Goal: Transaction & Acquisition: Subscribe to service/newsletter

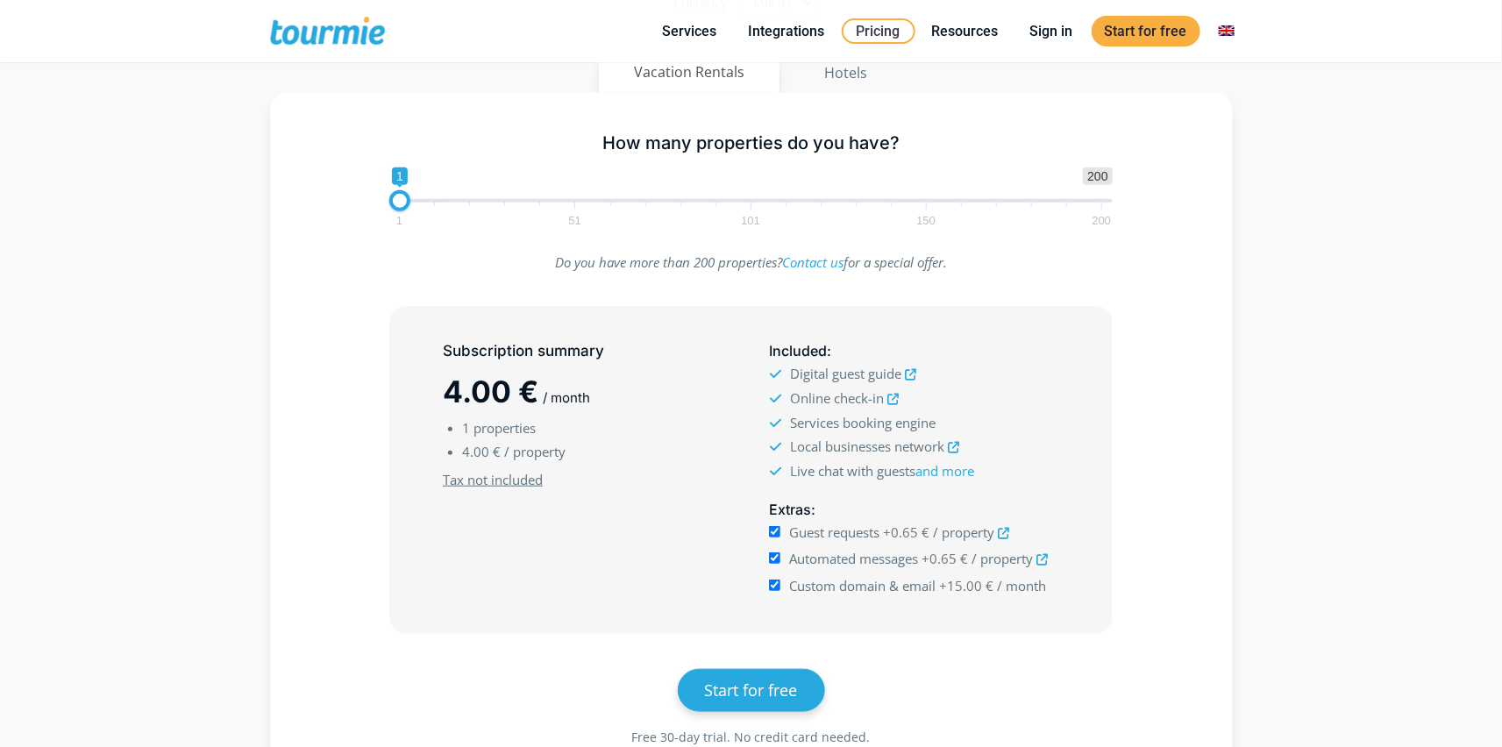
scroll to position [485, 0]
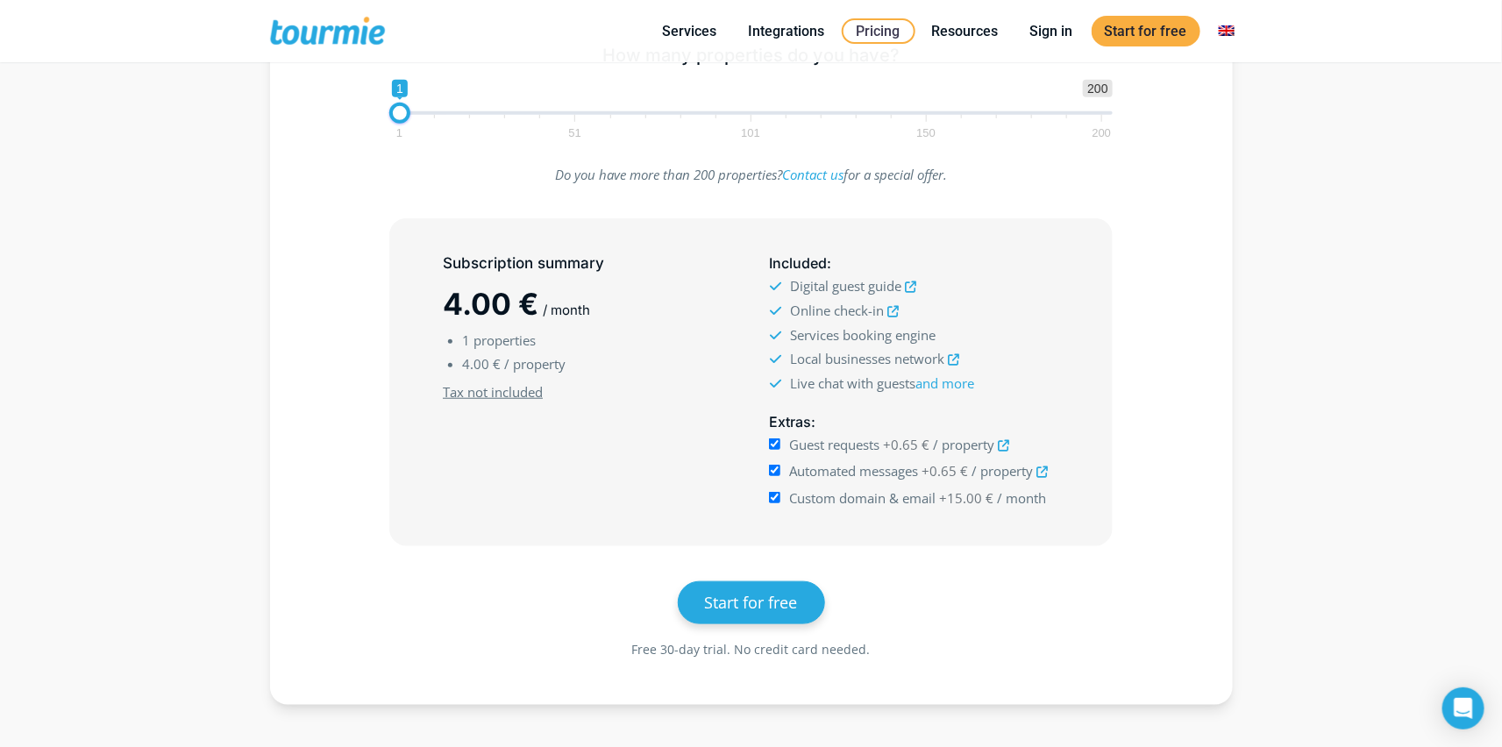
click at [772, 444] on input "Guest requests +0.65 € / property" at bounding box center [774, 443] width 11 height 11
checkbox input "false"
click at [774, 473] on input "Automated messages +0.65 € / property" at bounding box center [774, 470] width 11 height 11
checkbox input "false"
click at [774, 494] on input "Custom domain & email +15.00 € / month" at bounding box center [774, 497] width 11 height 11
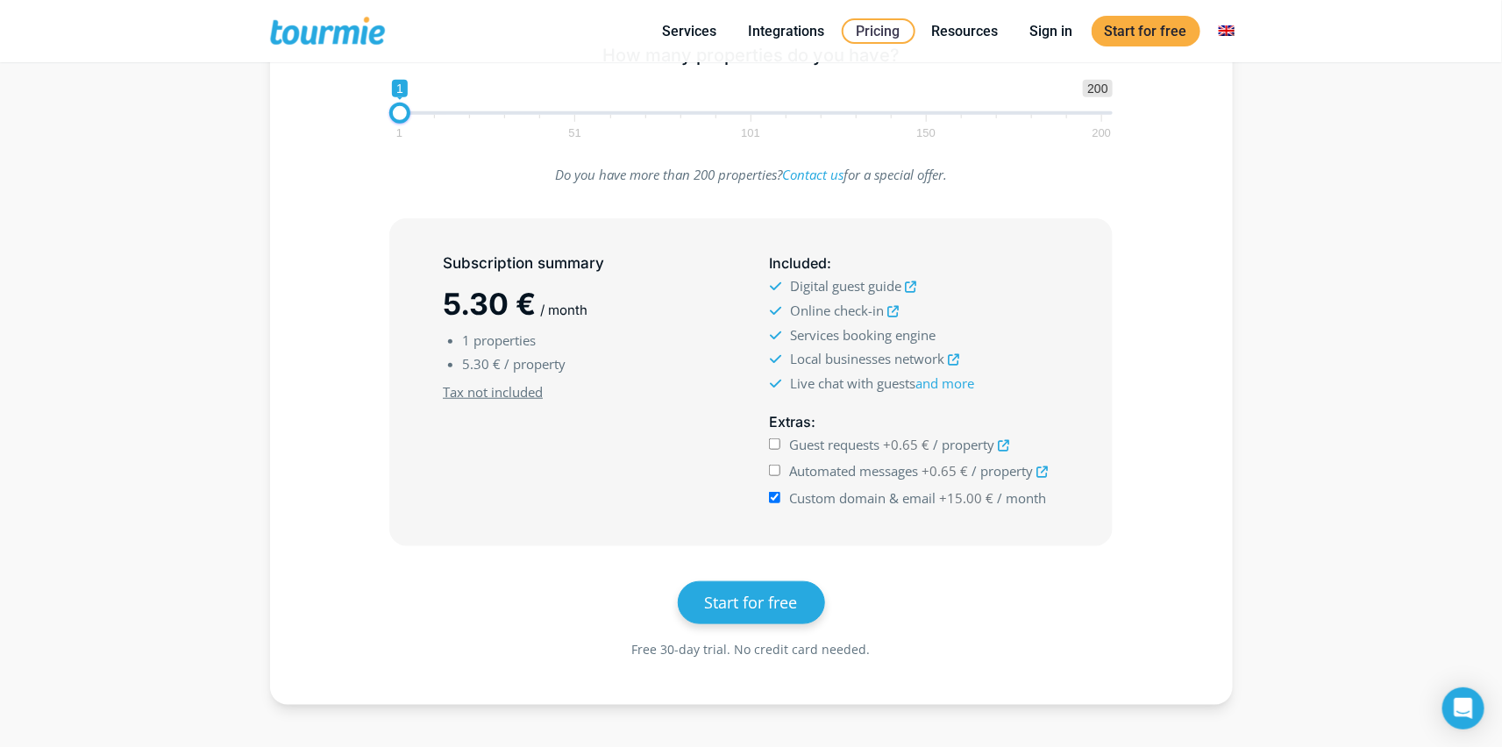
checkbox input "false"
type input "6"
drag, startPoint x: 400, startPoint y: 112, endPoint x: 418, endPoint y: 112, distance: 18.4
click at [418, 112] on span at bounding box center [417, 113] width 21 height 21
click at [772, 447] on input "Guest requests +0.65 € / property" at bounding box center [774, 443] width 11 height 11
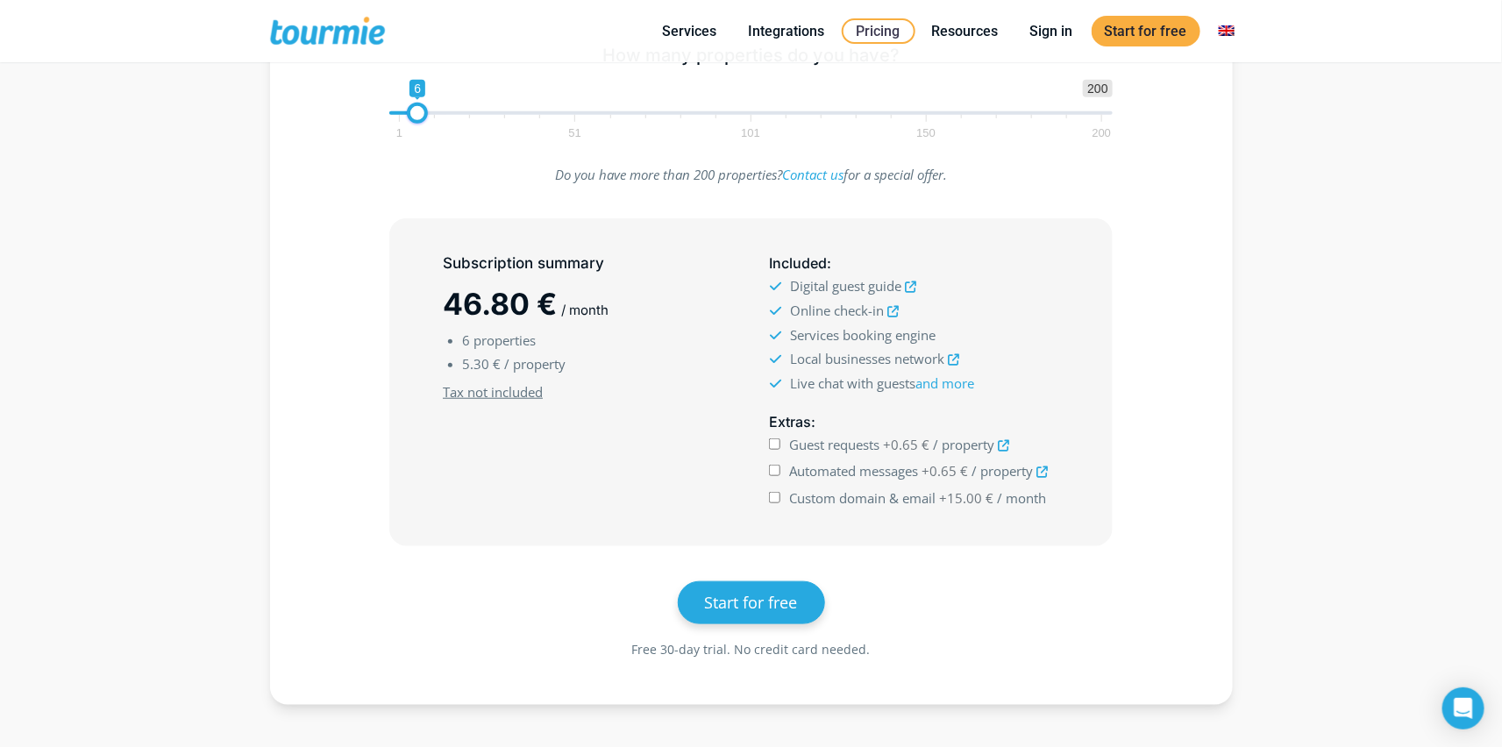
checkbox input "true"
click at [772, 474] on input "Automated messages +0.65 € / property" at bounding box center [774, 470] width 11 height 11
checkbox input "true"
click at [775, 495] on input "Custom domain & email +15.00 € / month" at bounding box center [774, 497] width 11 height 11
click at [778, 493] on input "Custom domain & email +15.00 € / month" at bounding box center [774, 497] width 11 height 11
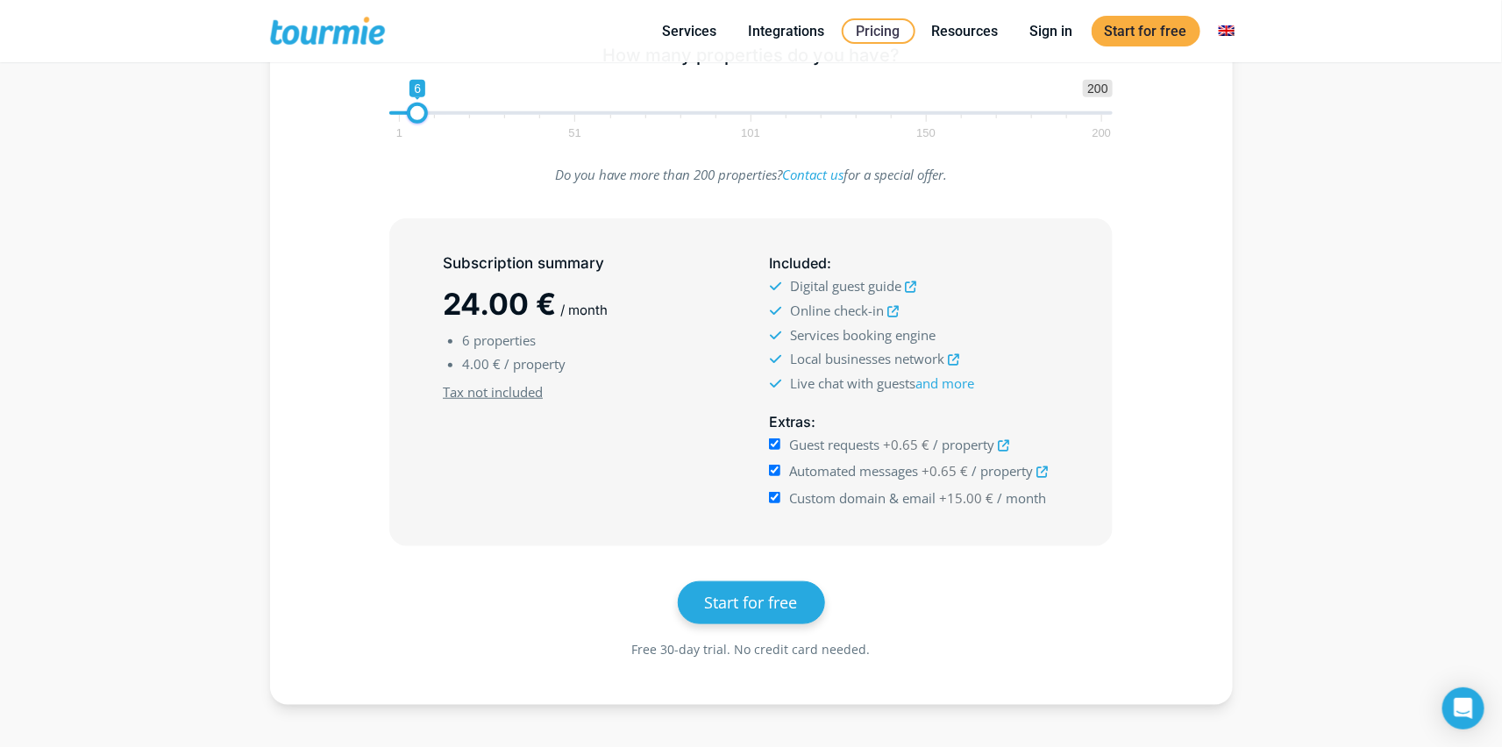
checkbox input "false"
click at [776, 468] on input "Automated messages +0.65 € / property" at bounding box center [774, 470] width 11 height 11
checkbox input "false"
click at [774, 438] on input "Guest requests +0.65 € / property" at bounding box center [774, 443] width 11 height 11
click at [773, 440] on input "Guest requests +0.65 € / property" at bounding box center [774, 443] width 11 height 11
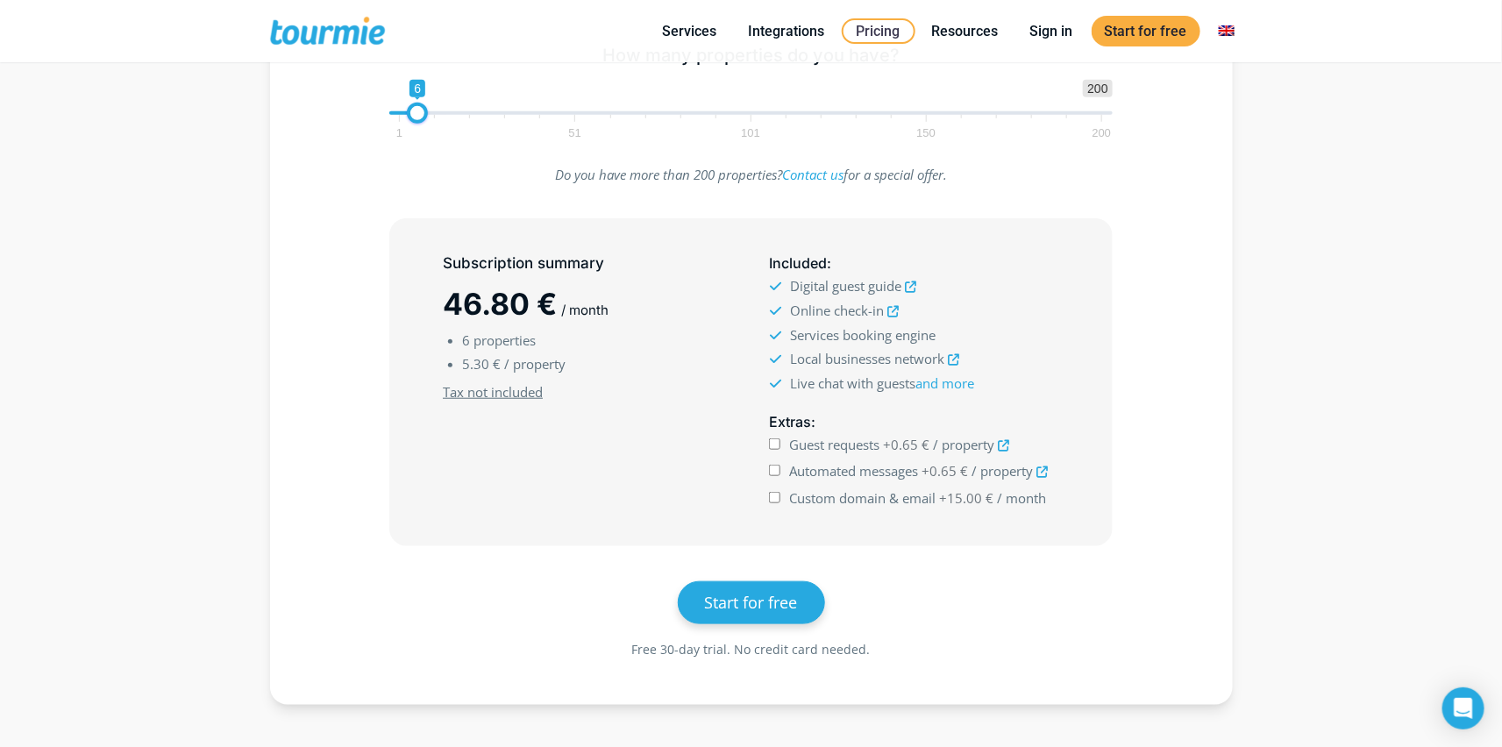
checkbox input "true"
click at [772, 465] on input "Automated messages +0.65 € / property" at bounding box center [774, 470] width 11 height 11
checkbox input "true"
click at [773, 494] on input "Custom domain & email +15.00 € / month" at bounding box center [774, 497] width 11 height 11
checkbox input "true"
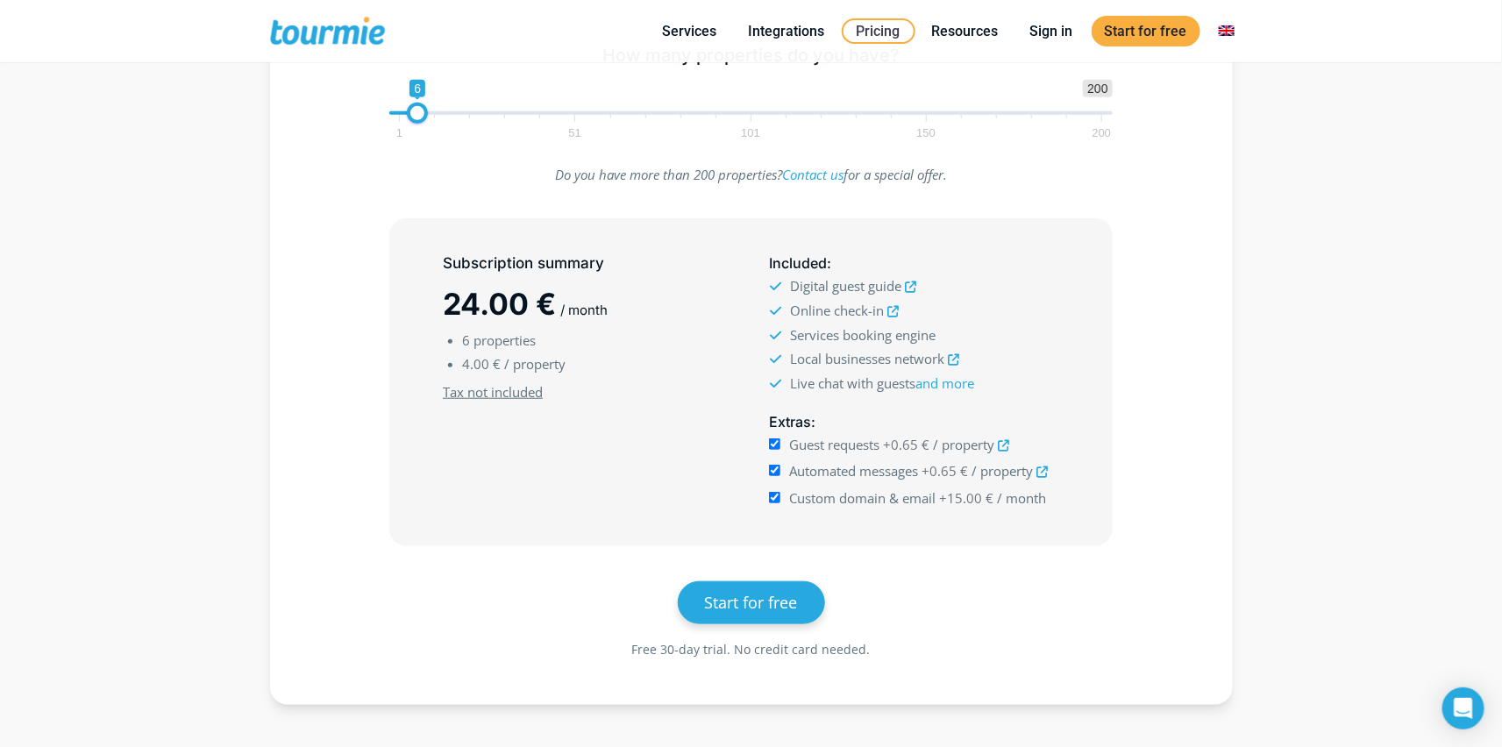
click at [775, 441] on input "Guest requests +0.65 € / property" at bounding box center [774, 443] width 11 height 11
checkbox input "false"
click at [777, 471] on input "Automated messages +0.65 € / property" at bounding box center [774, 470] width 11 height 11
checkbox input "false"
click at [777, 492] on input "Custom domain & email +15.00 € / month" at bounding box center [774, 497] width 11 height 11
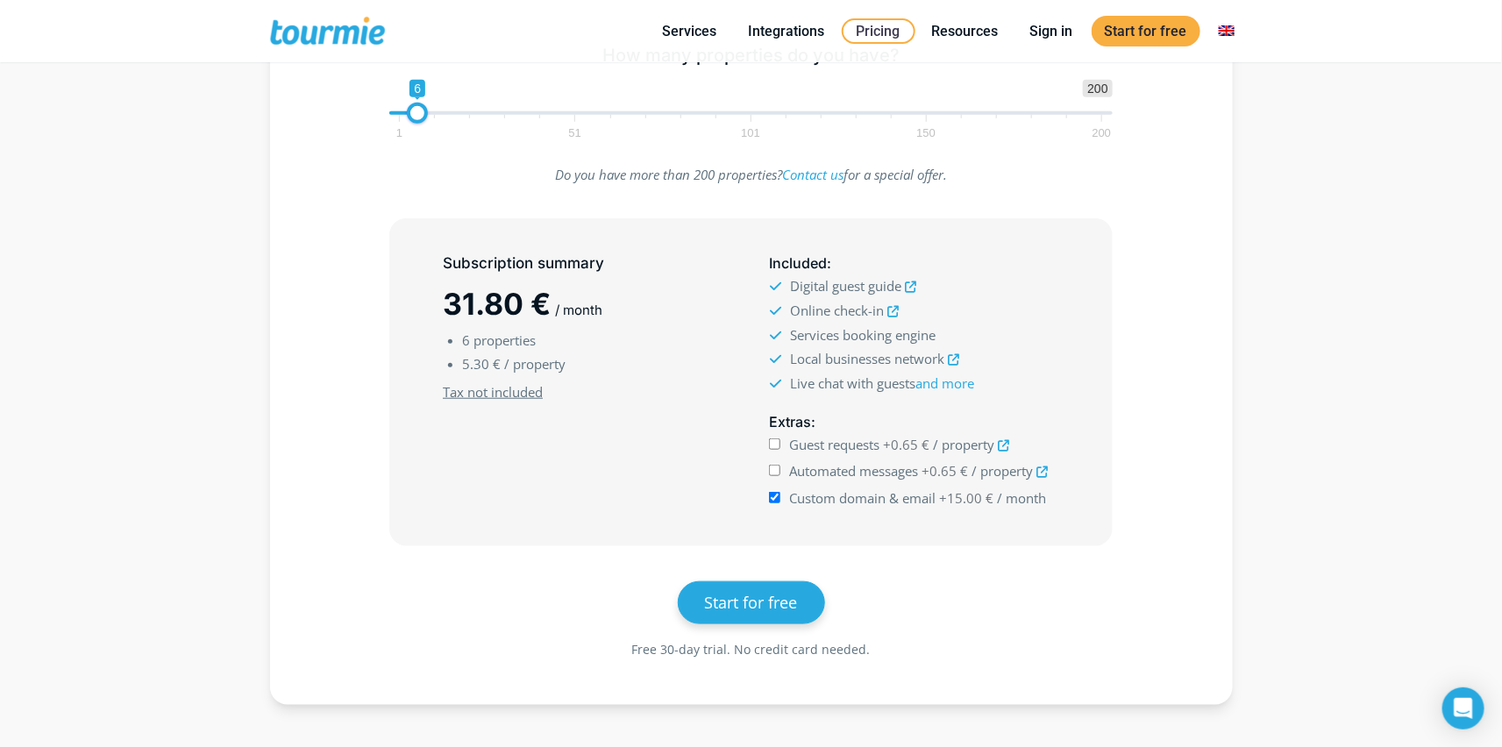
checkbox input "false"
